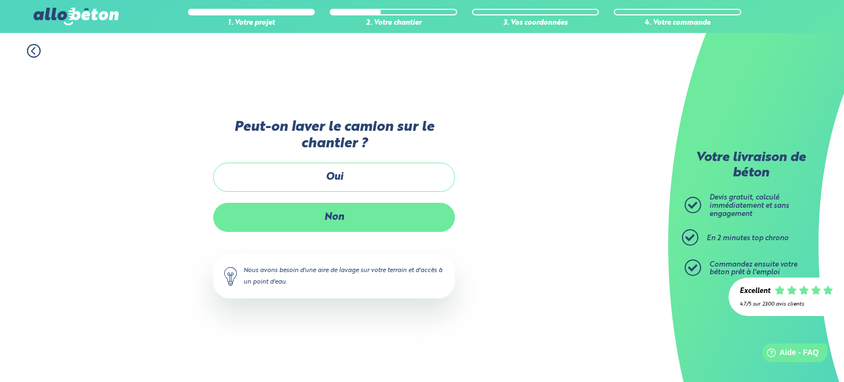
click at [301, 211] on label "Non" at bounding box center [334, 217] width 242 height 29
click at [0, 0] on input "Non" at bounding box center [0, 0] width 0 height 0
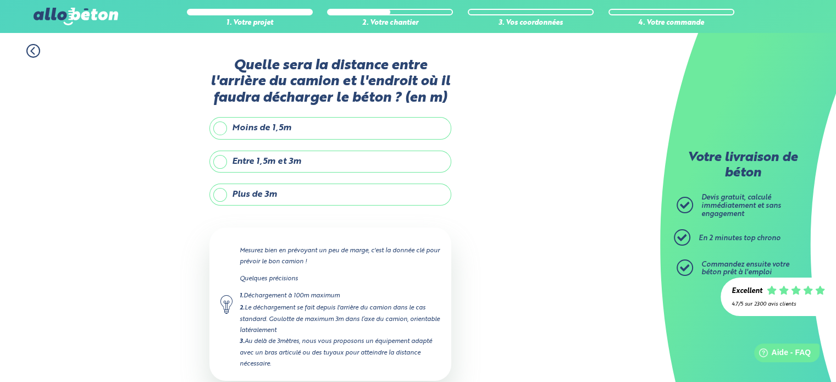
click at [303, 134] on label "Moins de 1,5m" at bounding box center [330, 128] width 242 height 22
click at [0, 0] on input "Moins de 1,5m" at bounding box center [0, 0] width 0 height 0
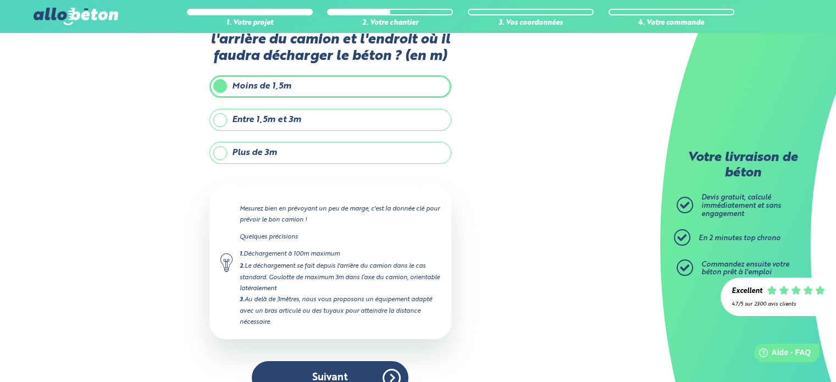
scroll to position [62, 0]
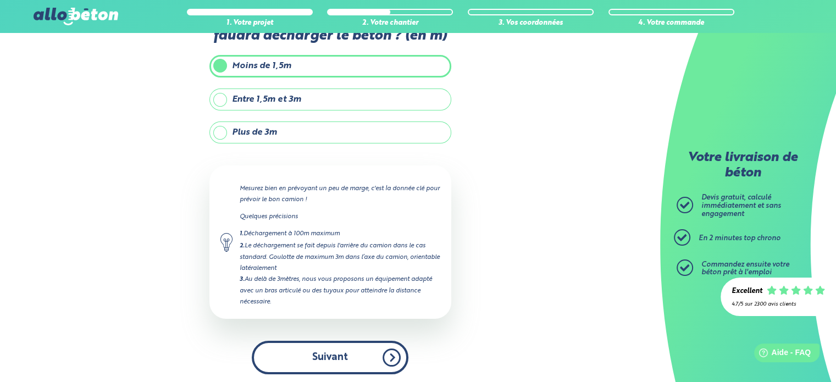
click at [336, 363] on button "Suivant" at bounding box center [330, 358] width 157 height 34
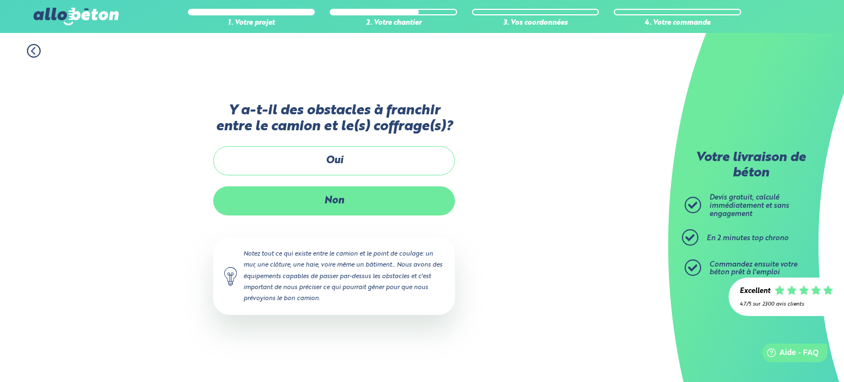
click at [332, 208] on label "Non" at bounding box center [334, 200] width 242 height 29
click at [0, 0] on input "Non" at bounding box center [0, 0] width 0 height 0
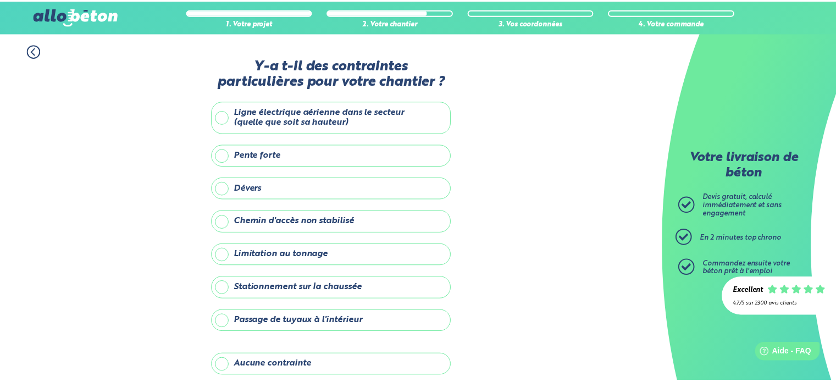
scroll to position [125, 0]
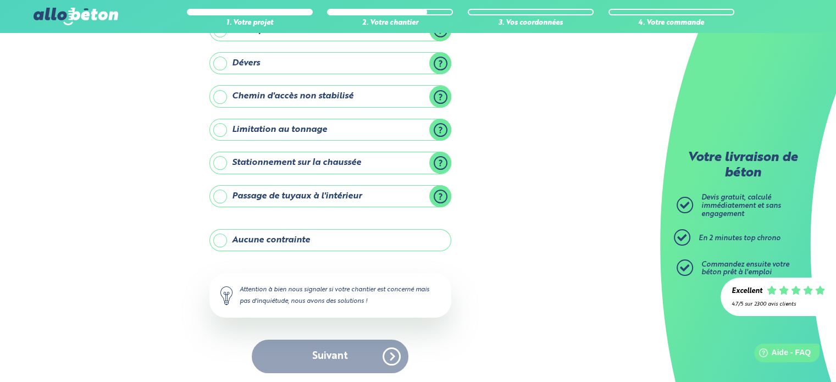
click at [326, 164] on label "Stationnement sur la chaussée" at bounding box center [330, 163] width 242 height 22
click at [0, 0] on input "Stationnement sur la chaussée" at bounding box center [0, 0] width 0 height 0
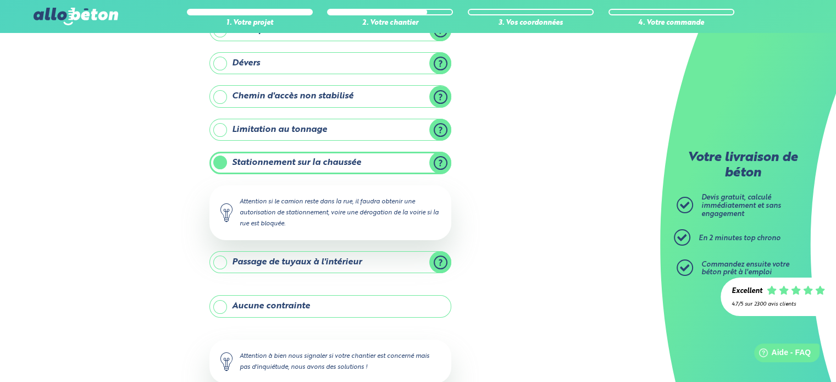
scroll to position [191, 0]
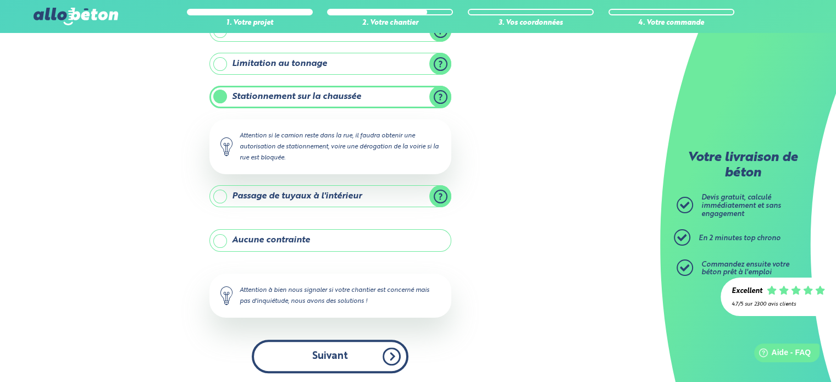
click at [330, 361] on button "Suivant" at bounding box center [330, 357] width 157 height 34
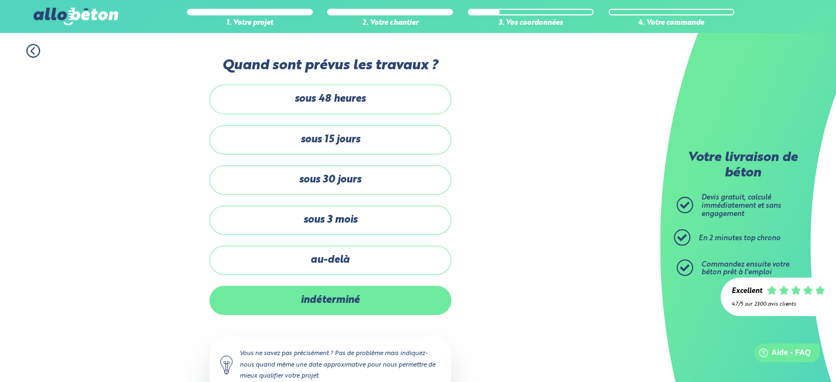
click at [344, 310] on label "indéterminé" at bounding box center [330, 300] width 242 height 29
click at [0, 0] on input "indéterminé" at bounding box center [0, 0] width 0 height 0
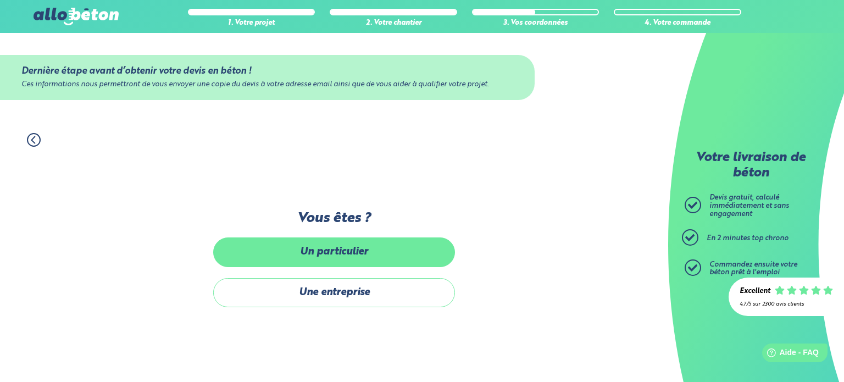
click at [306, 257] on label "Un particulier" at bounding box center [334, 251] width 242 height 29
click at [0, 0] on input "Un particulier" at bounding box center [0, 0] width 0 height 0
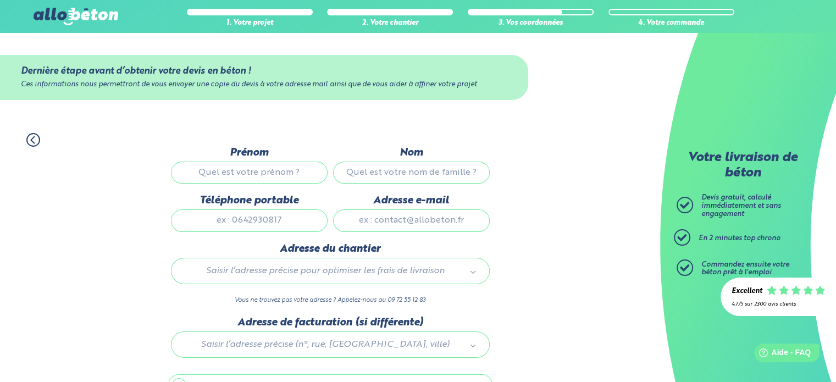
click at [213, 175] on input "Prénom" at bounding box center [249, 173] width 157 height 22
type input "Loïck"
type input "Sauzéat"
type input "0652471837"
type input "loick.sauzeat38@gmail.com"
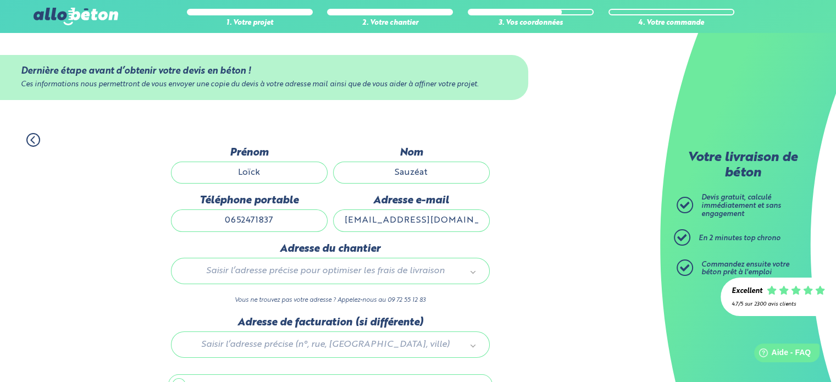
type input "1a Rue des Gentianes"
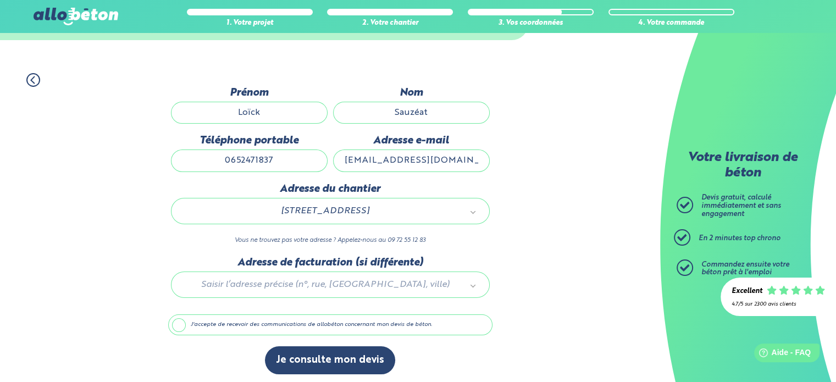
scroll to position [62, 0]
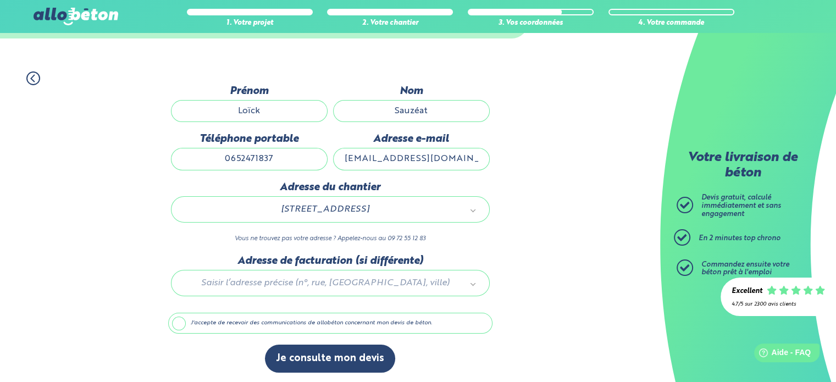
click at [262, 273] on div at bounding box center [330, 281] width 324 height 52
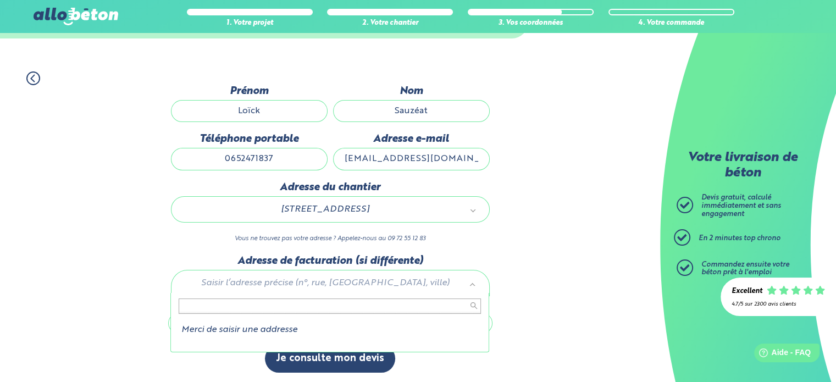
click at [246, 309] on input "text" at bounding box center [330, 305] width 302 height 15
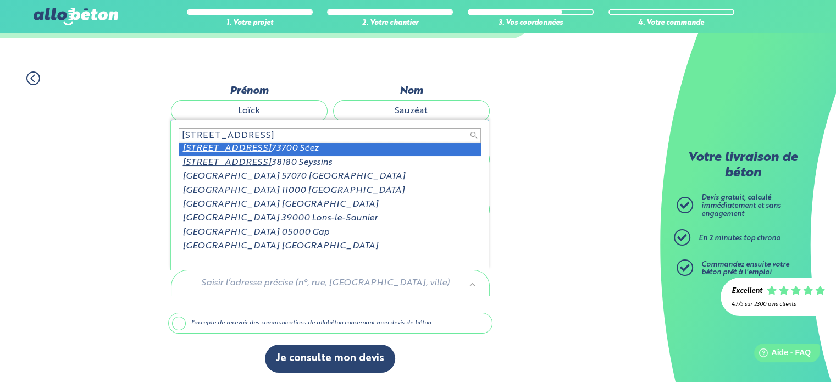
scroll to position [0, 0]
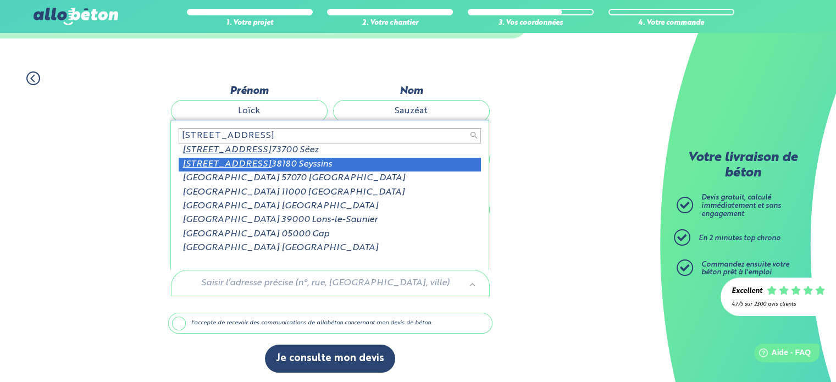
type input "1a rue des gentianes"
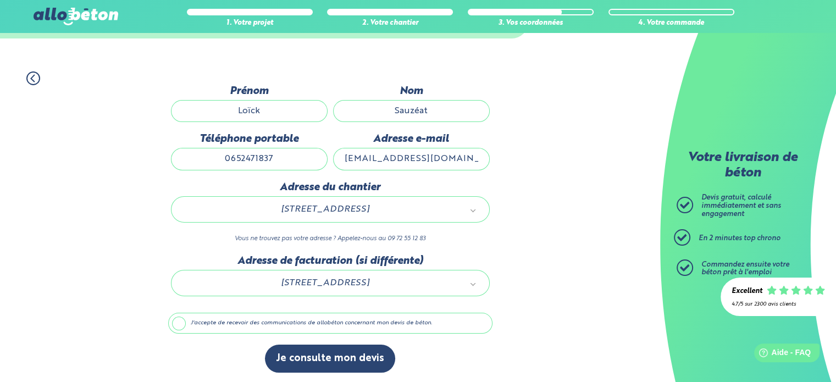
click at [526, 228] on div "1. Votre projet 2. Votre chantier 3. Vos coordonnées 4. Votre commande Dernière…" at bounding box center [330, 221] width 660 height 323
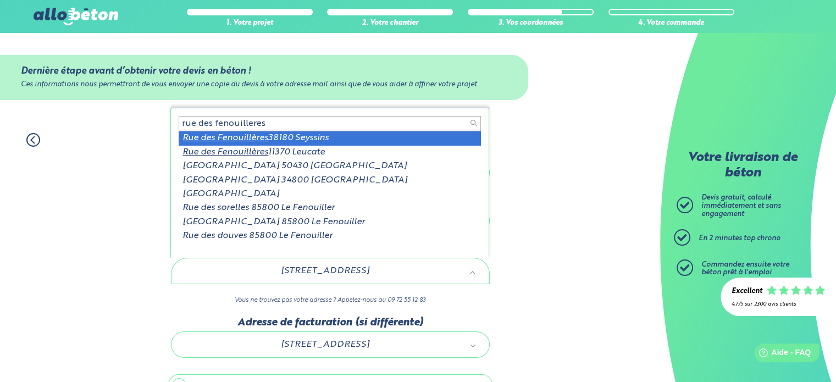
drag, startPoint x: 273, startPoint y: 123, endPoint x: 0, endPoint y: 125, distance: 273.2
click at [0, 125] on body "09 72 55 12 83 Conseils et Appel Gratuits nos produits le béton prêt à l'emploi…" at bounding box center [418, 222] width 836 height 445
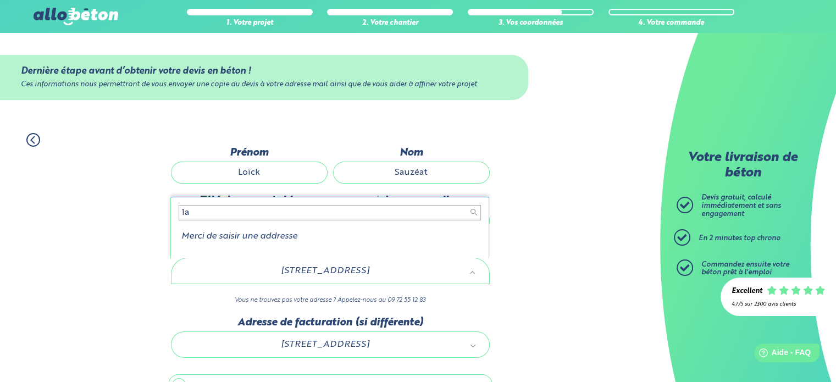
type input "1a"
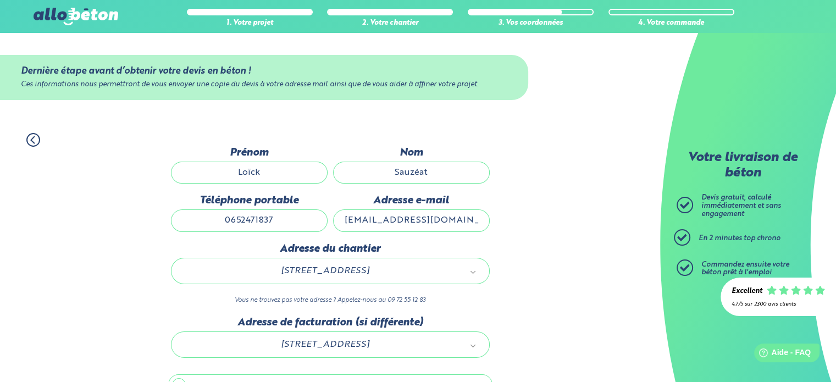
click at [267, 177] on input "Loïck" at bounding box center [249, 173] width 157 height 22
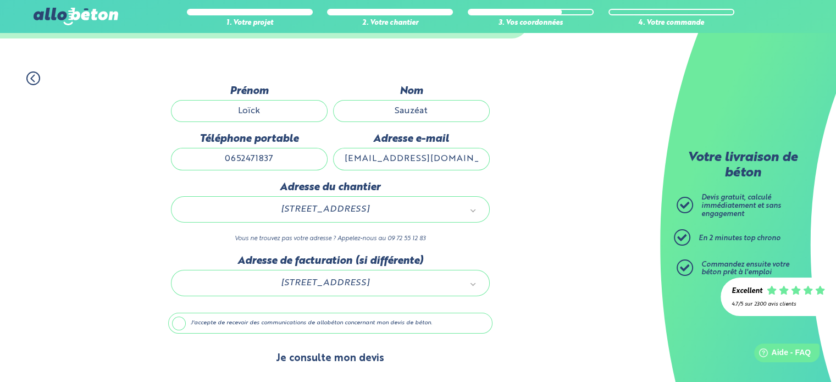
click at [358, 355] on button "Je consulte mon devis" at bounding box center [330, 359] width 130 height 28
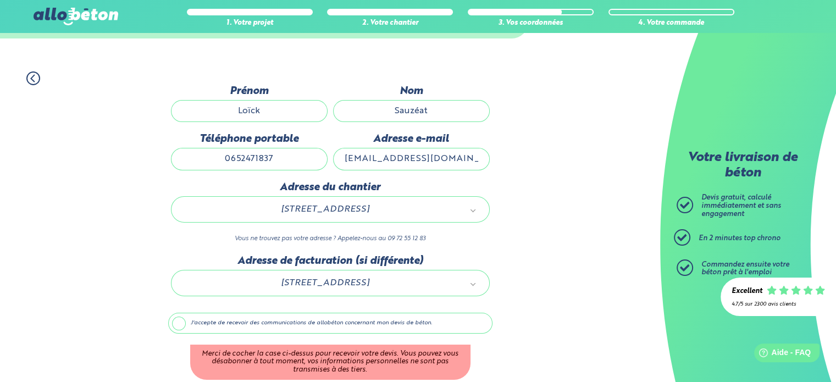
click at [170, 321] on label "J'accepte de recevoir des communications de allobéton concernant mon devis de b…" at bounding box center [330, 323] width 324 height 21
click at [0, 0] on input "J'accepte de recevoir des communications de allobéton concernant mon devis de b…" at bounding box center [0, 0] width 0 height 0
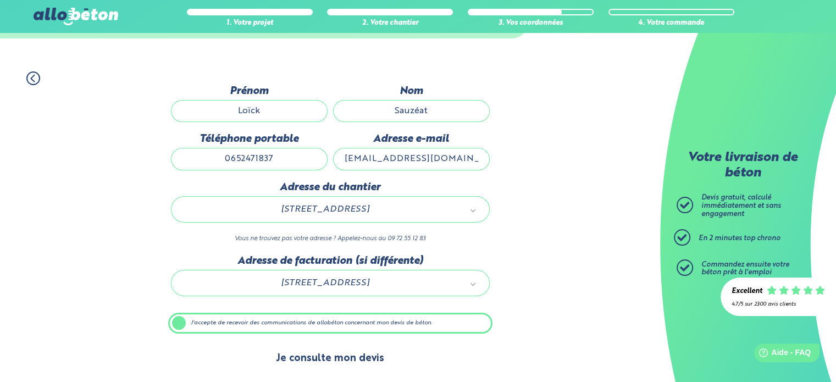
click at [326, 354] on button "Je consulte mon devis" at bounding box center [330, 359] width 130 height 28
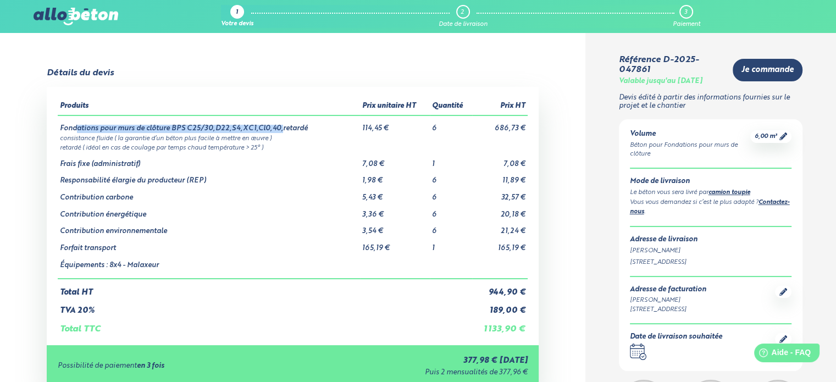
drag, startPoint x: 75, startPoint y: 126, endPoint x: 277, endPoint y: 130, distance: 202.3
click at [277, 130] on td "Fondations pour murs de clôture BPS C25/30,D22,S4,XC1,Cl0,40,retardé" at bounding box center [209, 124] width 302 height 18
click at [277, 132] on td "Fondations pour murs de clôture BPS C25/30,D22,S4,XC1,Cl0,40,retardé" at bounding box center [209, 124] width 302 height 18
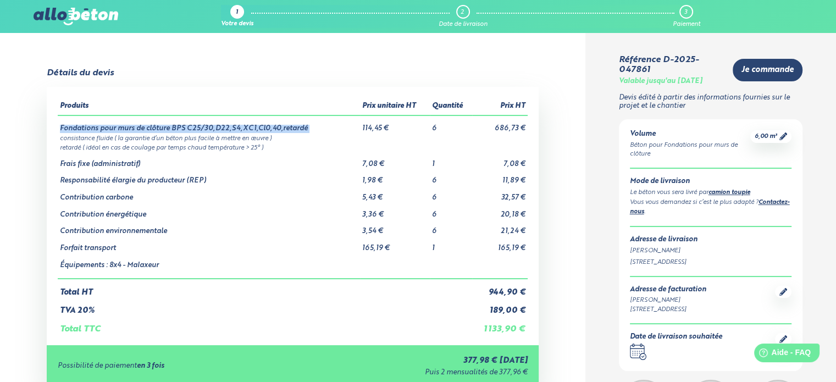
click at [277, 132] on td "Fondations pour murs de clôture BPS C25/30,D22,S4,XC1,Cl0,40,retardé" at bounding box center [209, 124] width 302 height 18
click at [279, 151] on td "retardé ( idéal en cas de coulage par temps chaud température > 25° )" at bounding box center [292, 146] width 469 height 9
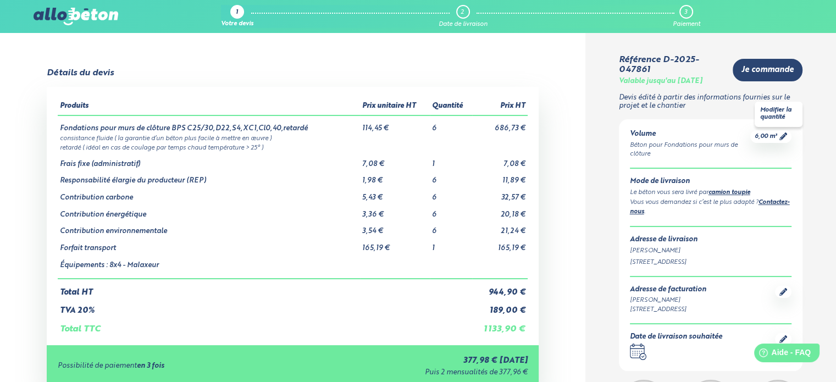
click at [776, 136] on span "6,00 m³" at bounding box center [766, 136] width 23 height 8
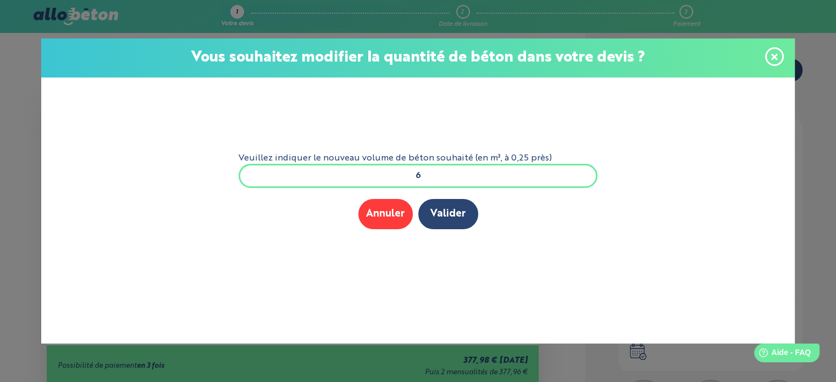
drag, startPoint x: 453, startPoint y: 170, endPoint x: 365, endPoint y: 163, distance: 88.2
click at [364, 165] on input "6" at bounding box center [419, 176] width 360 height 24
type input "3.5"
click at [440, 217] on button "Valider" at bounding box center [448, 214] width 60 height 30
